Goal: Information Seeking & Learning: Learn about a topic

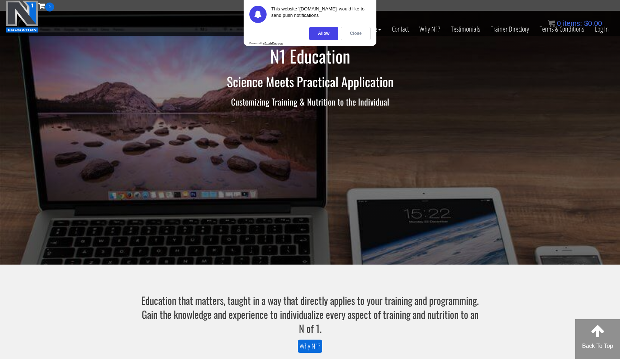
click at [306, 31] on div "Close" at bounding box center [356, 33] width 30 height 13
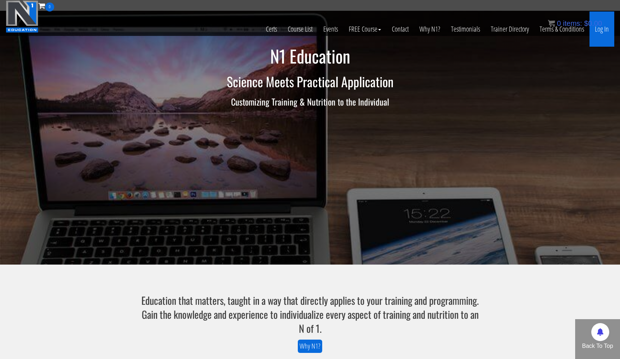
click at [306, 30] on link "Log In" at bounding box center [602, 28] width 25 height 35
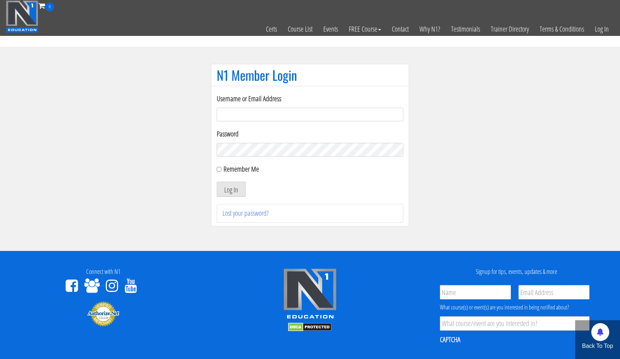
type input "[EMAIL_ADDRESS][DOMAIN_NAME]"
click at [232, 185] on button "Log In" at bounding box center [231, 189] width 29 height 15
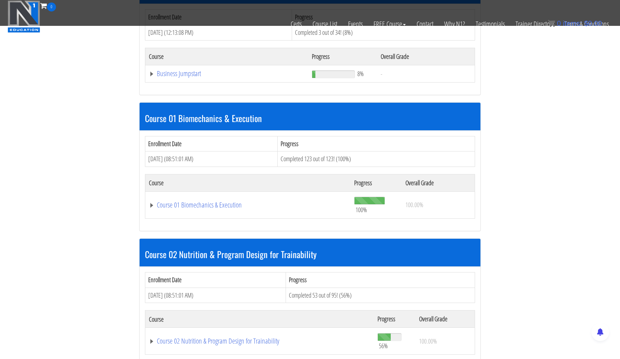
scroll to position [260, 0]
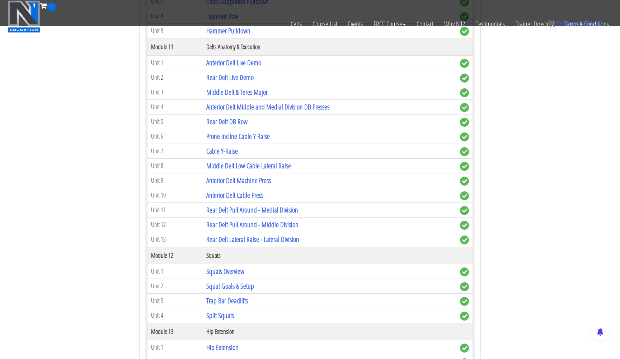
scroll to position [1674, 0]
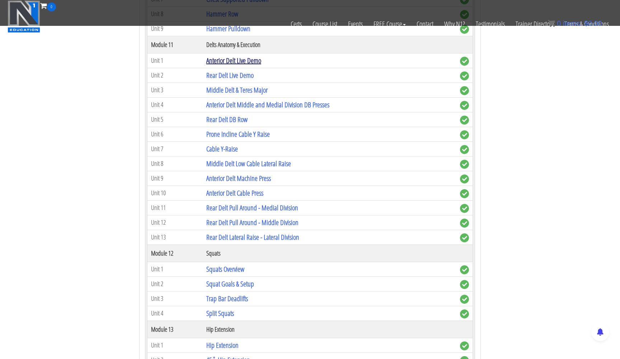
click at [249, 57] on link "Anterior Delt Live Demo" at bounding box center [233, 61] width 55 height 10
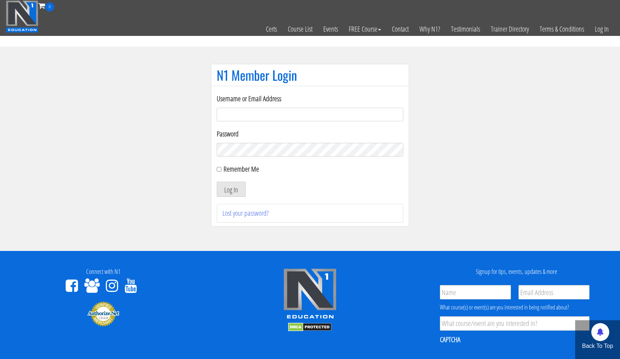
type input "[EMAIL_ADDRESS][DOMAIN_NAME]"
click at [228, 190] on button "Log In" at bounding box center [231, 189] width 29 height 15
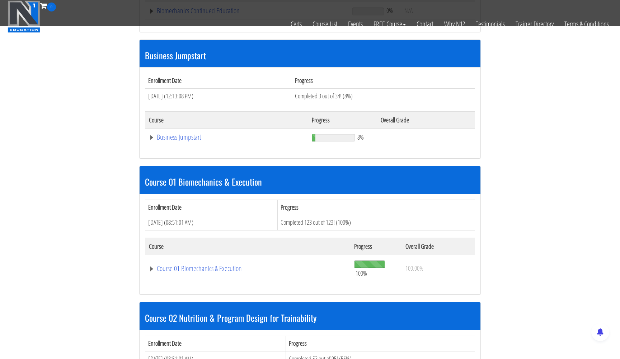
scroll to position [200, 0]
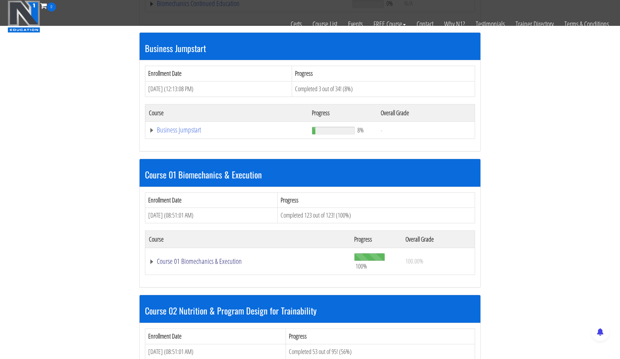
click at [150, 7] on link "Course 01 Biomechanics & Execution" at bounding box center [247, 3] width 196 height 7
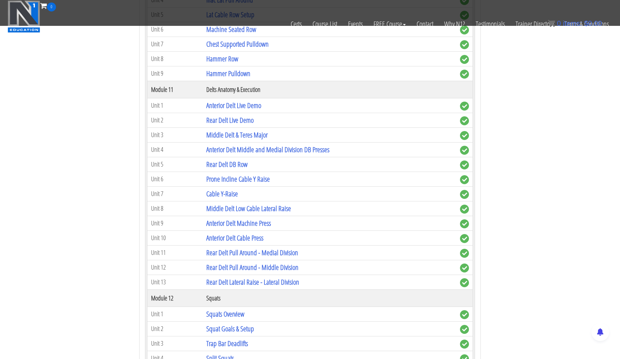
scroll to position [1629, 0]
click at [268, 146] on link "Anterior Delt Middle and Medial Division DB Presses" at bounding box center [267, 149] width 123 height 10
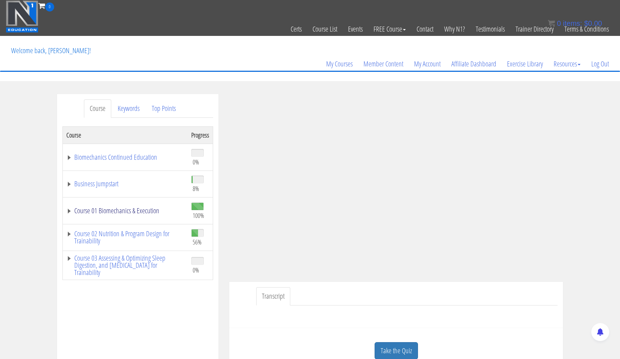
click at [69, 209] on link "Course 01 Biomechanics & Execution" at bounding box center [125, 210] width 118 height 7
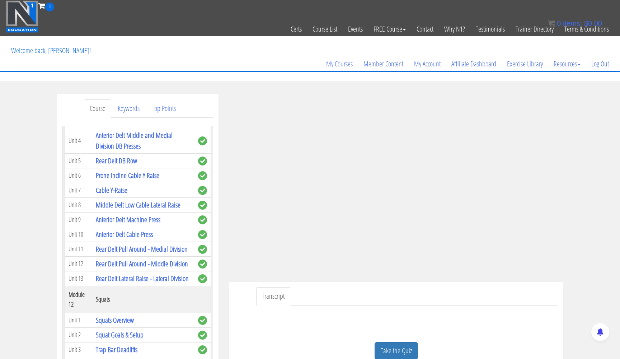
scroll to position [1569, 0]
